Goal: Task Accomplishment & Management: Use online tool/utility

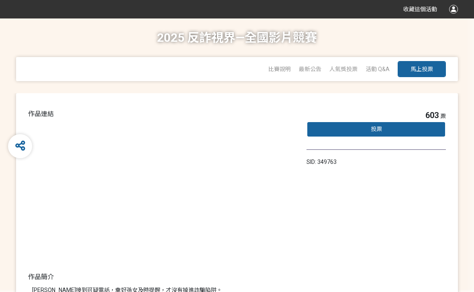
click at [410, 130] on div "投票" at bounding box center [376, 129] width 139 height 16
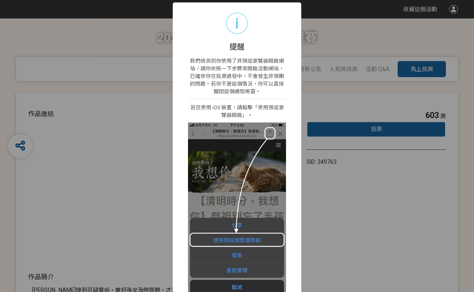
click at [264, 238] on img at bounding box center [237, 210] width 98 height 174
click at [277, 220] on img at bounding box center [237, 210] width 98 height 174
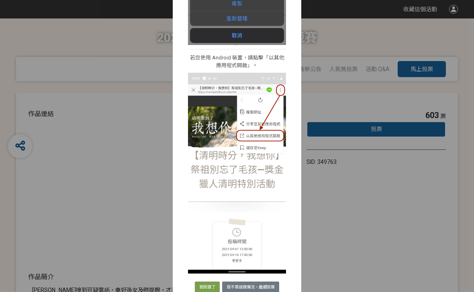
scroll to position [251, 0]
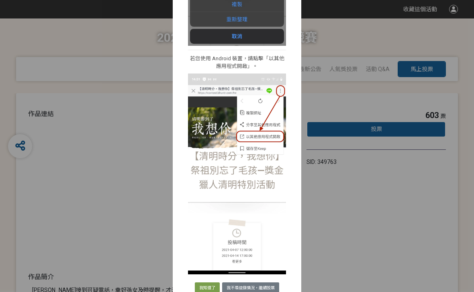
click at [244, 289] on button "我不是這個情況，繼續投票" at bounding box center [250, 288] width 57 height 11
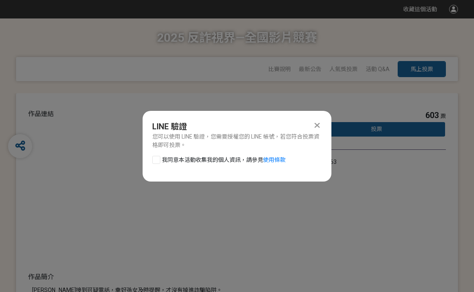
click at [153, 158] on div at bounding box center [156, 160] width 8 height 8
checkbox input "true"
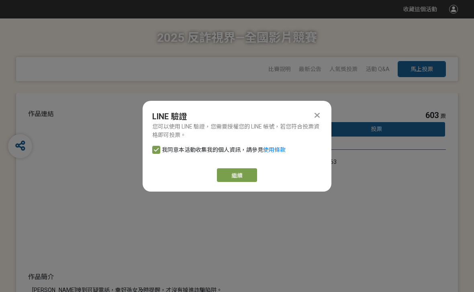
click at [248, 174] on link "繼續" at bounding box center [237, 175] width 40 height 14
click at [239, 176] on link "繼續" at bounding box center [237, 175] width 40 height 14
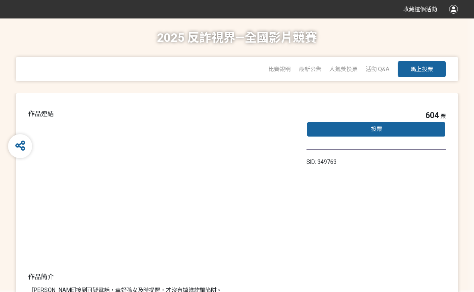
click at [405, 133] on div "投票" at bounding box center [376, 129] width 139 height 16
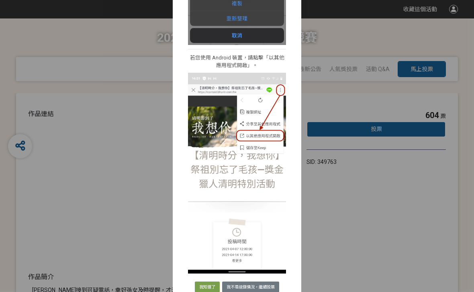
scroll to position [251, 0]
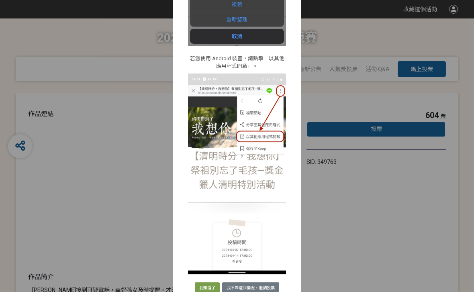
click at [247, 284] on button "我不是這個情況，繼續投票" at bounding box center [250, 288] width 57 height 11
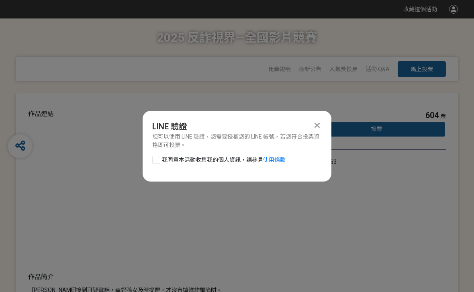
click at [154, 160] on div at bounding box center [156, 160] width 8 height 8
checkbox input "true"
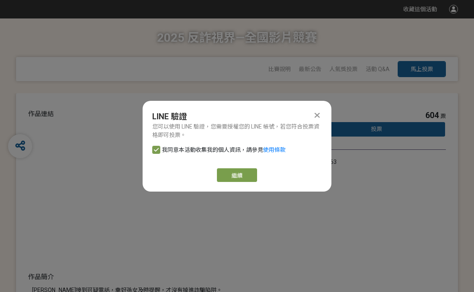
click at [244, 176] on link "繼續" at bounding box center [237, 175] width 40 height 14
